Goal: Navigation & Orientation: Find specific page/section

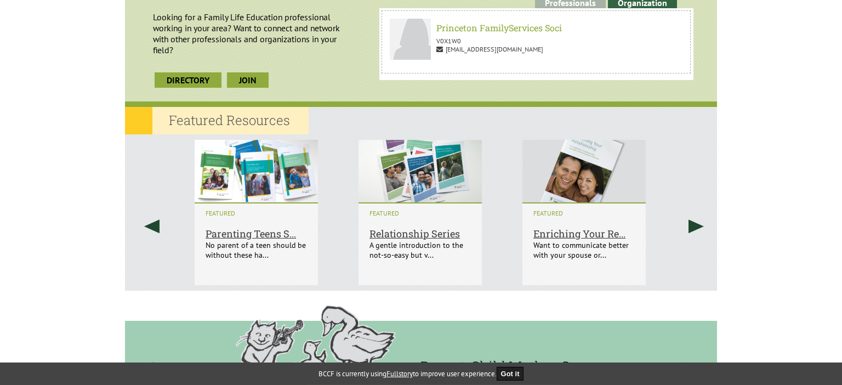
scroll to position [636, 0]
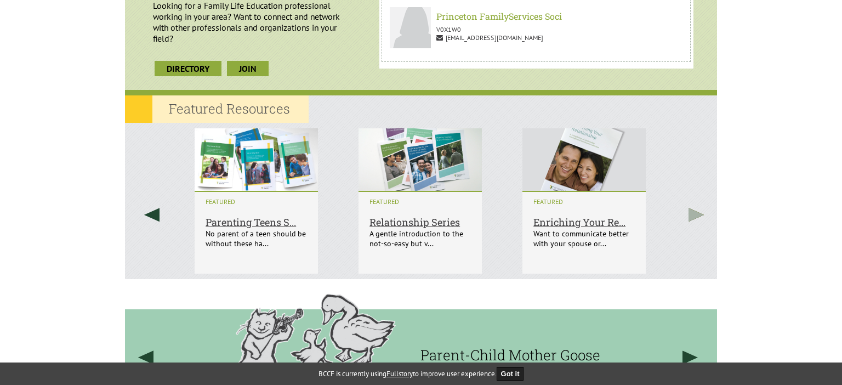
click at [698, 218] on link at bounding box center [696, 215] width 42 height 184
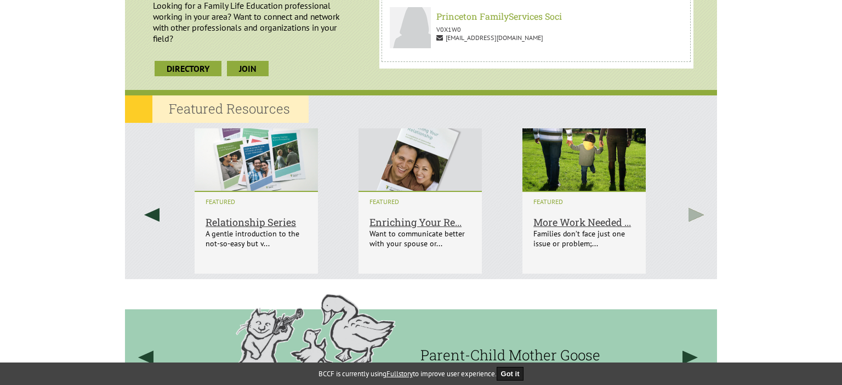
click at [698, 217] on link at bounding box center [696, 215] width 42 height 184
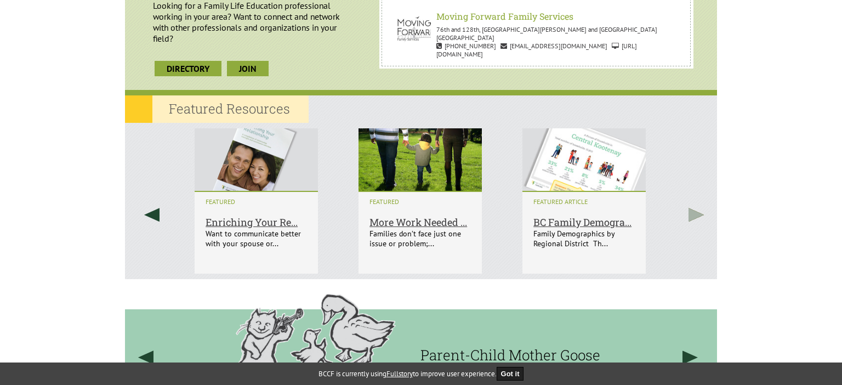
click at [698, 217] on link at bounding box center [696, 215] width 42 height 184
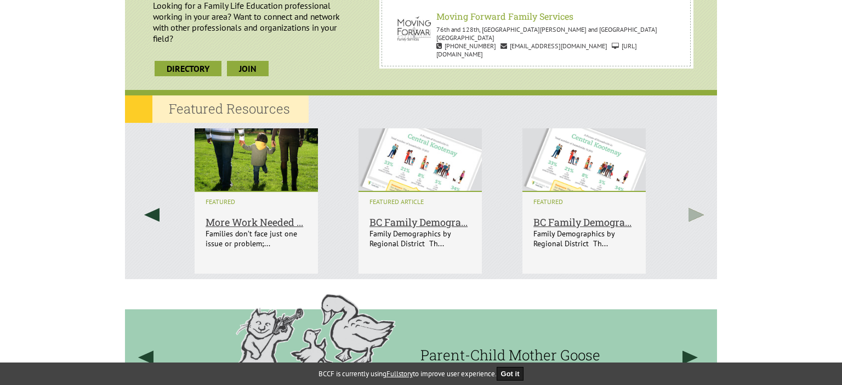
click at [698, 217] on link at bounding box center [696, 215] width 42 height 184
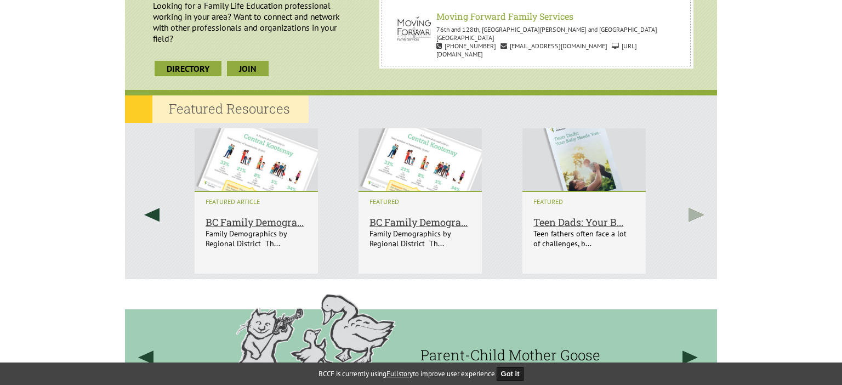
click at [698, 217] on link at bounding box center [696, 215] width 42 height 184
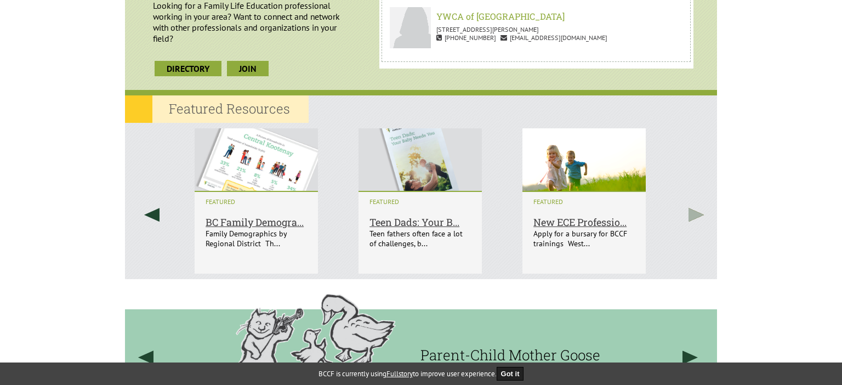
click at [698, 217] on link at bounding box center [696, 215] width 42 height 184
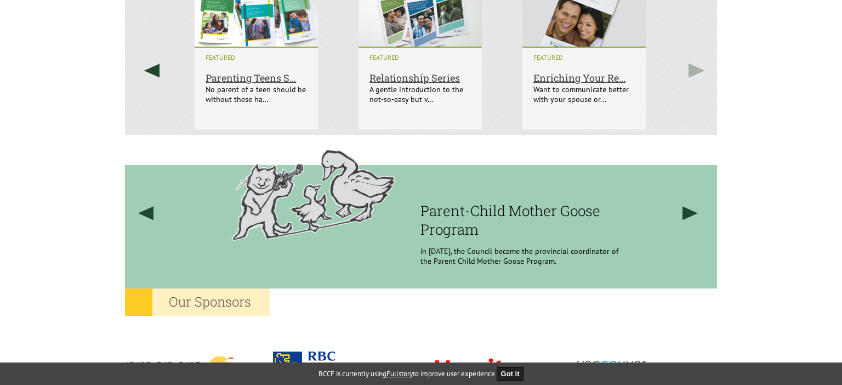
scroll to position [810, 0]
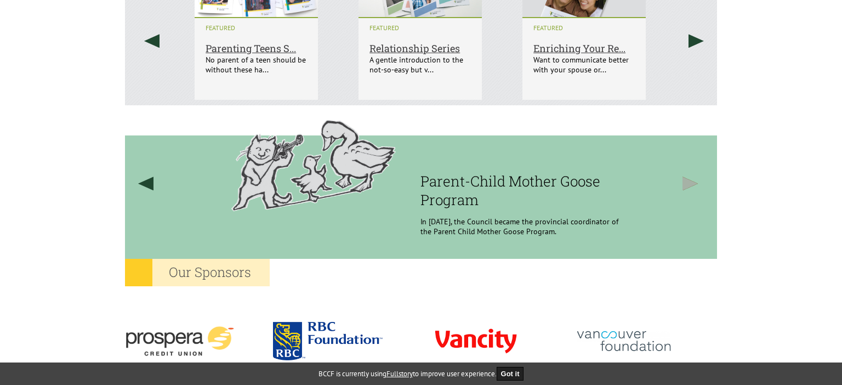
click at [692, 184] on link at bounding box center [691, 183] width 42 height 156
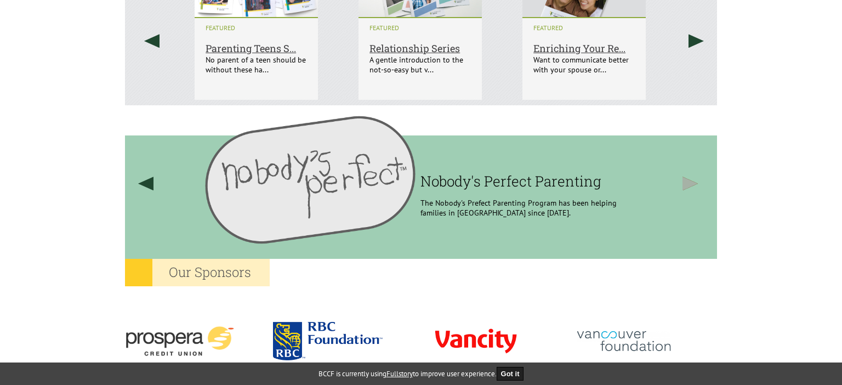
click at [692, 184] on link at bounding box center [691, 183] width 42 height 156
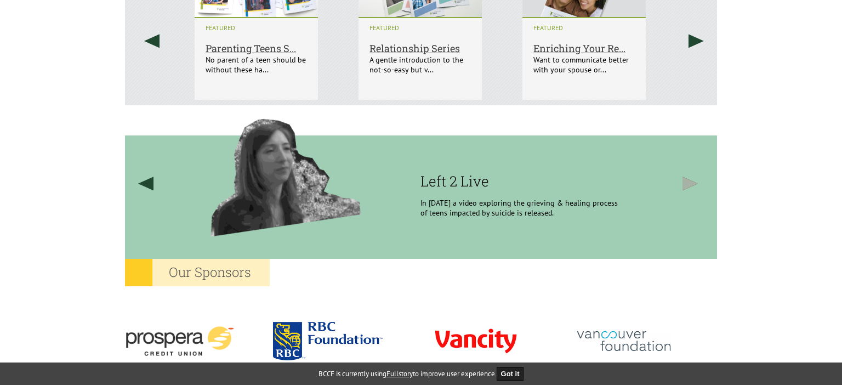
click at [692, 184] on link at bounding box center [691, 183] width 42 height 156
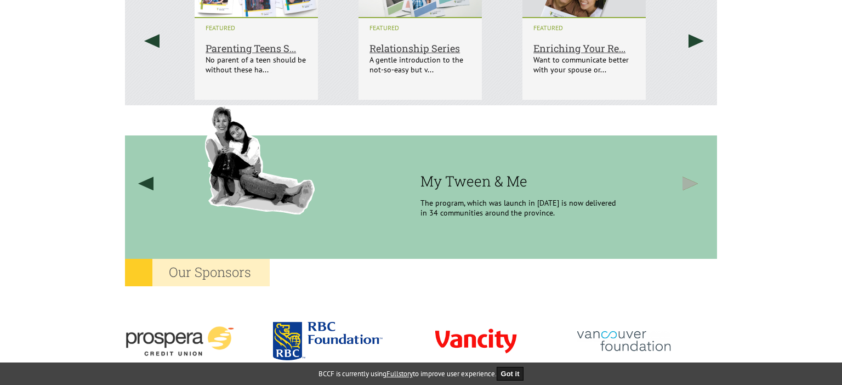
click at [692, 184] on link at bounding box center [691, 183] width 42 height 156
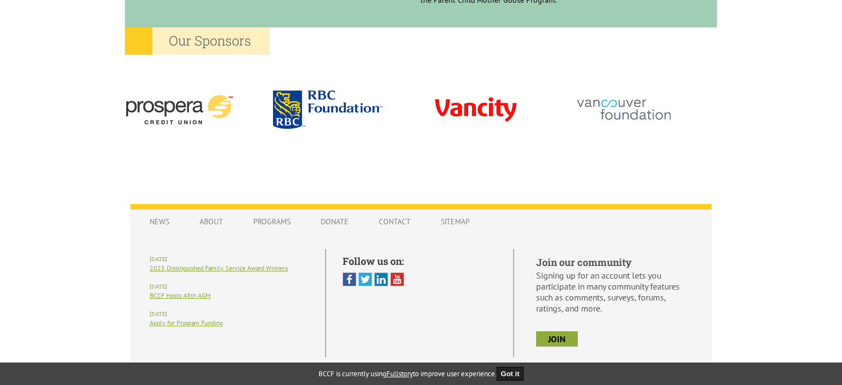
scroll to position [1059, 0]
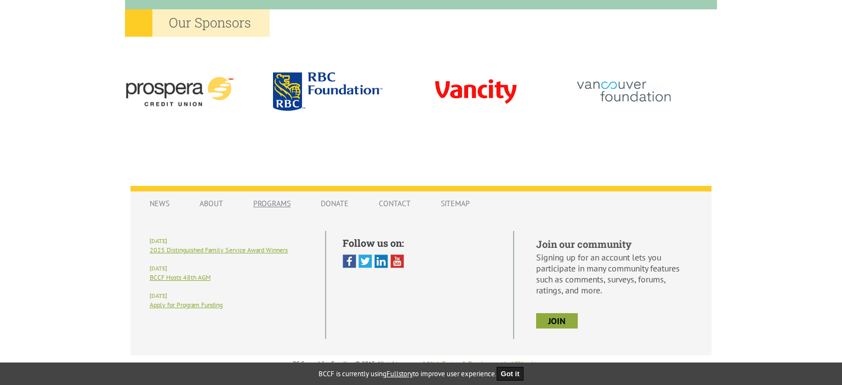
click at [271, 200] on link "Programs" at bounding box center [271, 203] width 59 height 21
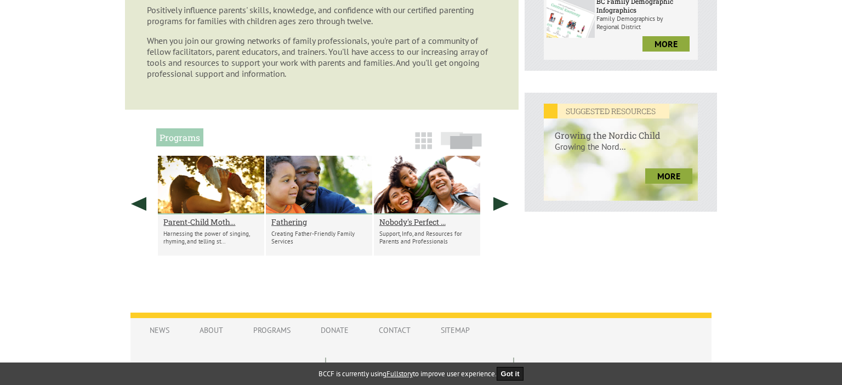
scroll to position [405, 0]
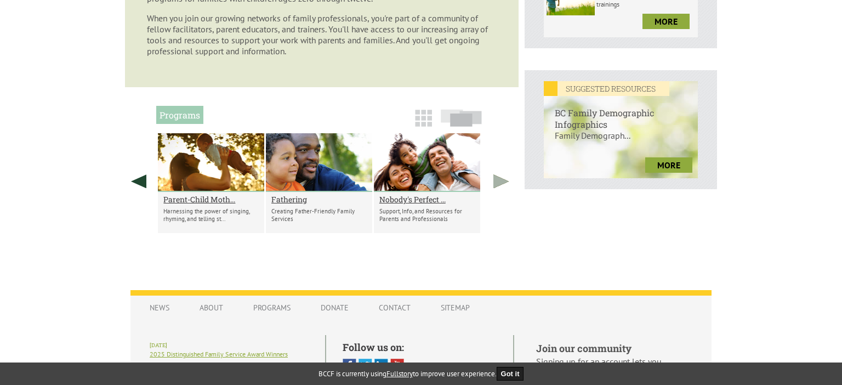
click at [500, 186] on link at bounding box center [500, 181] width 27 height 96
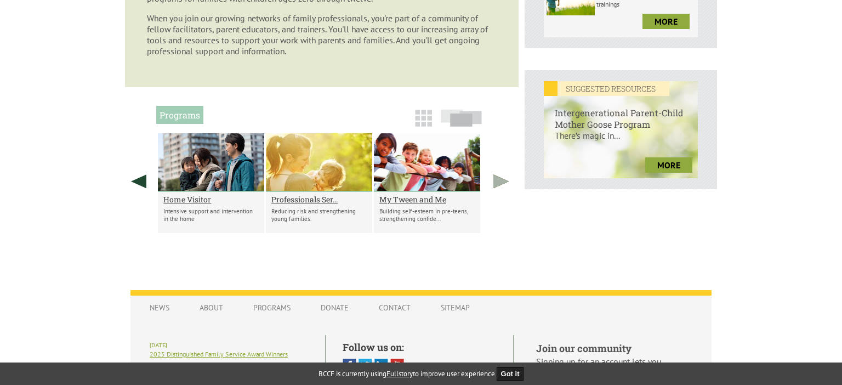
click at [500, 186] on link at bounding box center [500, 181] width 27 height 96
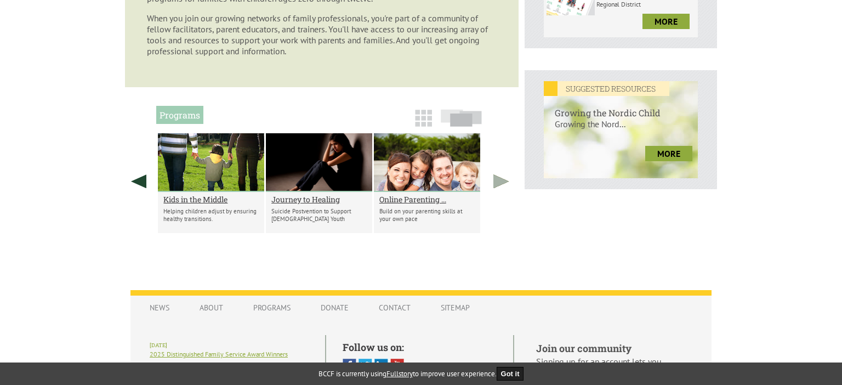
click at [500, 186] on link at bounding box center [500, 181] width 27 height 96
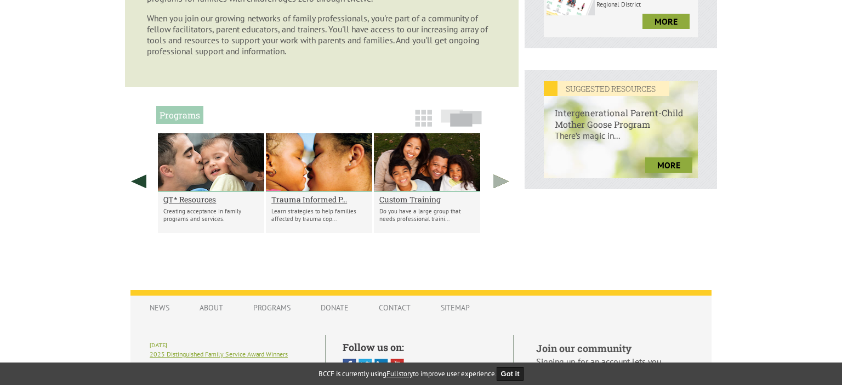
click at [498, 185] on link at bounding box center [500, 181] width 27 height 96
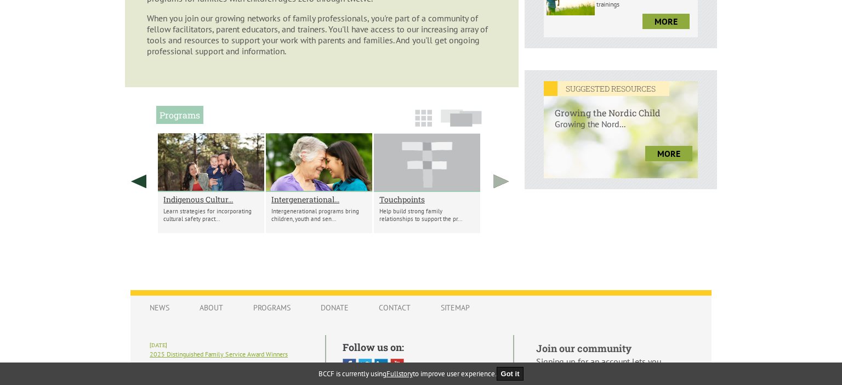
click at [498, 185] on link at bounding box center [500, 181] width 27 height 96
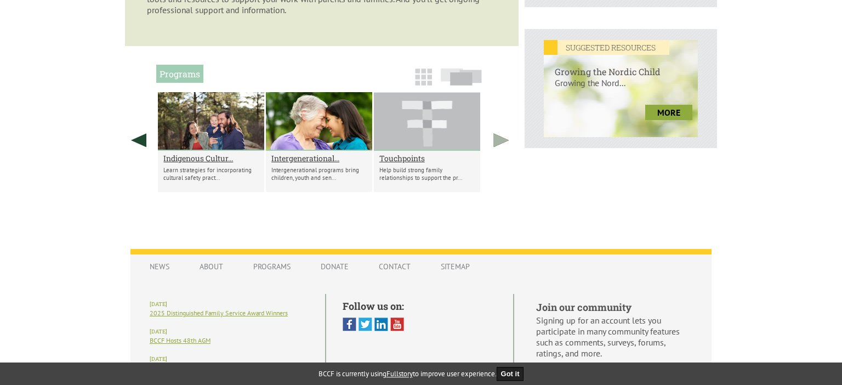
scroll to position [512, 0]
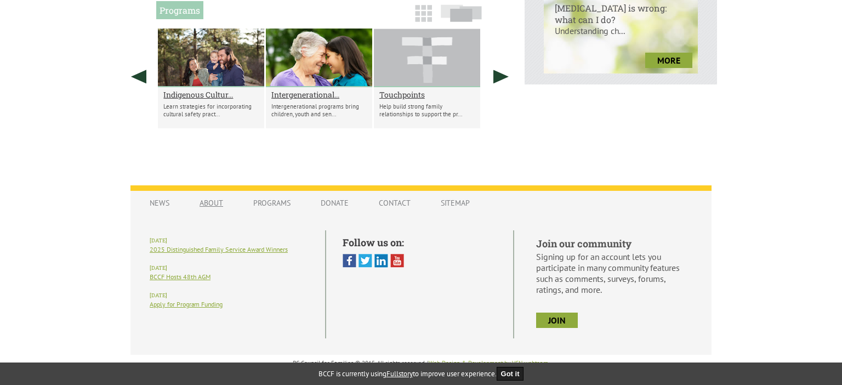
click at [213, 203] on link "About" at bounding box center [211, 202] width 45 height 21
